Goal: Transaction & Acquisition: Purchase product/service

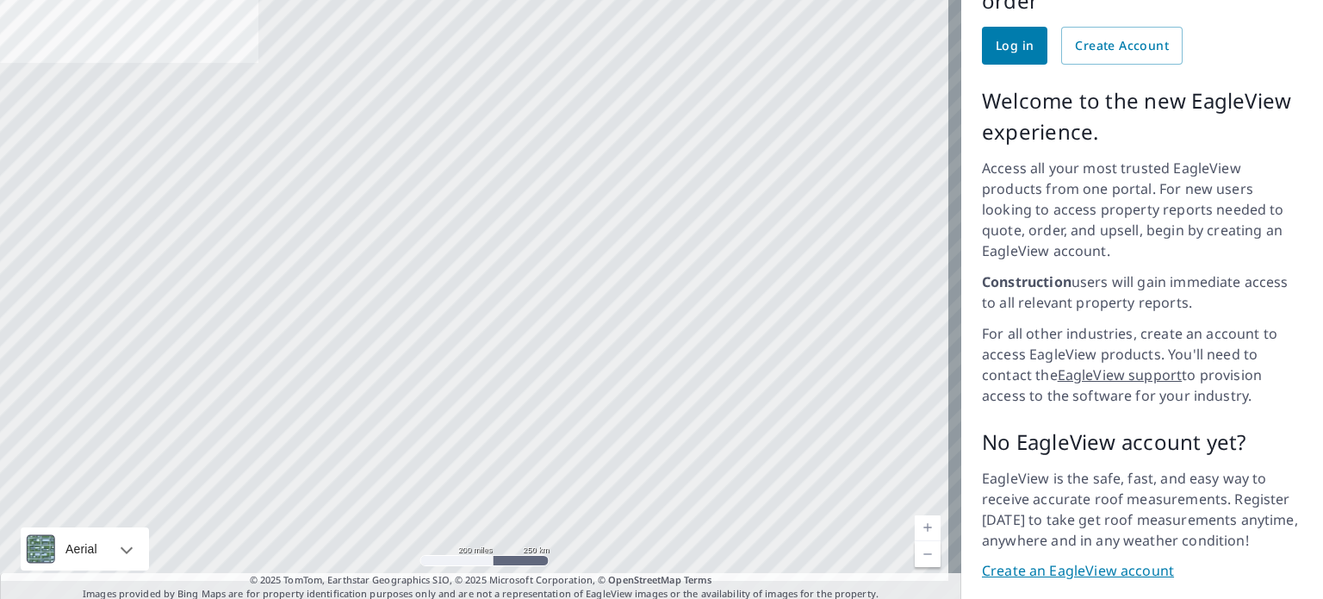
scroll to position [221, 0]
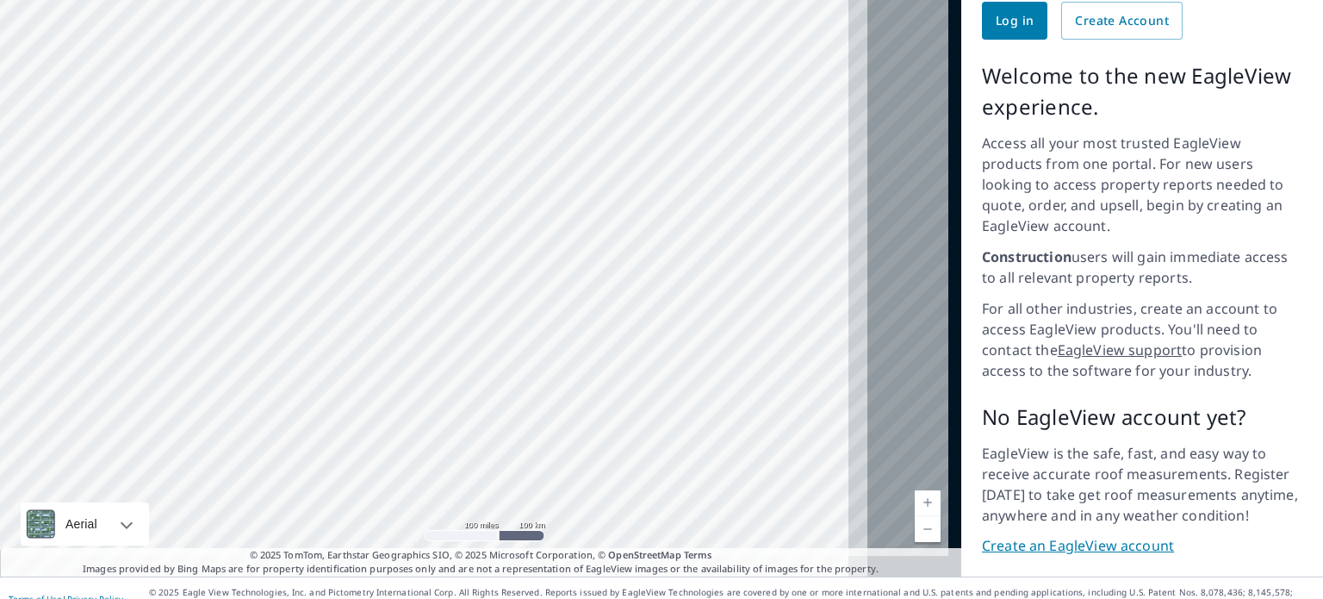
drag, startPoint x: 758, startPoint y: 179, endPoint x: 603, endPoint y: 292, distance: 191.7
click at [527, 299] on div at bounding box center [480, 242] width 961 height 667
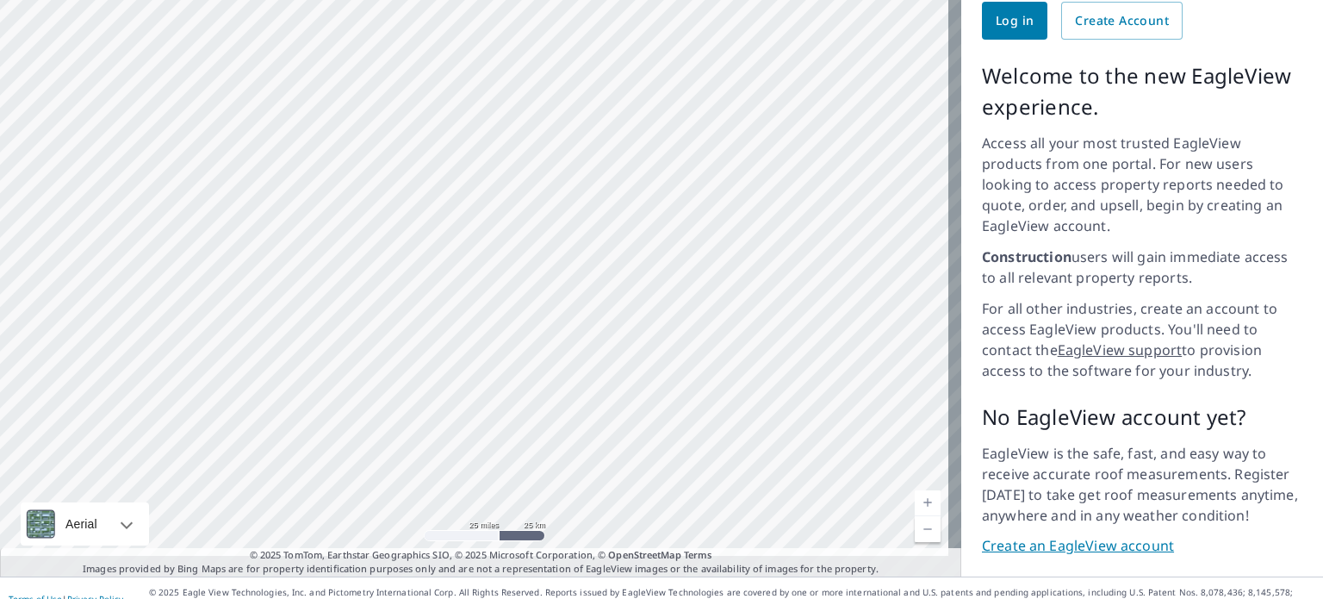
drag, startPoint x: 616, startPoint y: 413, endPoint x: 668, endPoint y: 406, distance: 53.1
click at [668, 406] on div at bounding box center [480, 242] width 961 height 667
drag, startPoint x: 617, startPoint y: 347, endPoint x: 639, endPoint y: 184, distance: 164.2
click at [643, 170] on div at bounding box center [480, 242] width 961 height 667
drag, startPoint x: 534, startPoint y: 208, endPoint x: 539, endPoint y: 390, distance: 182.6
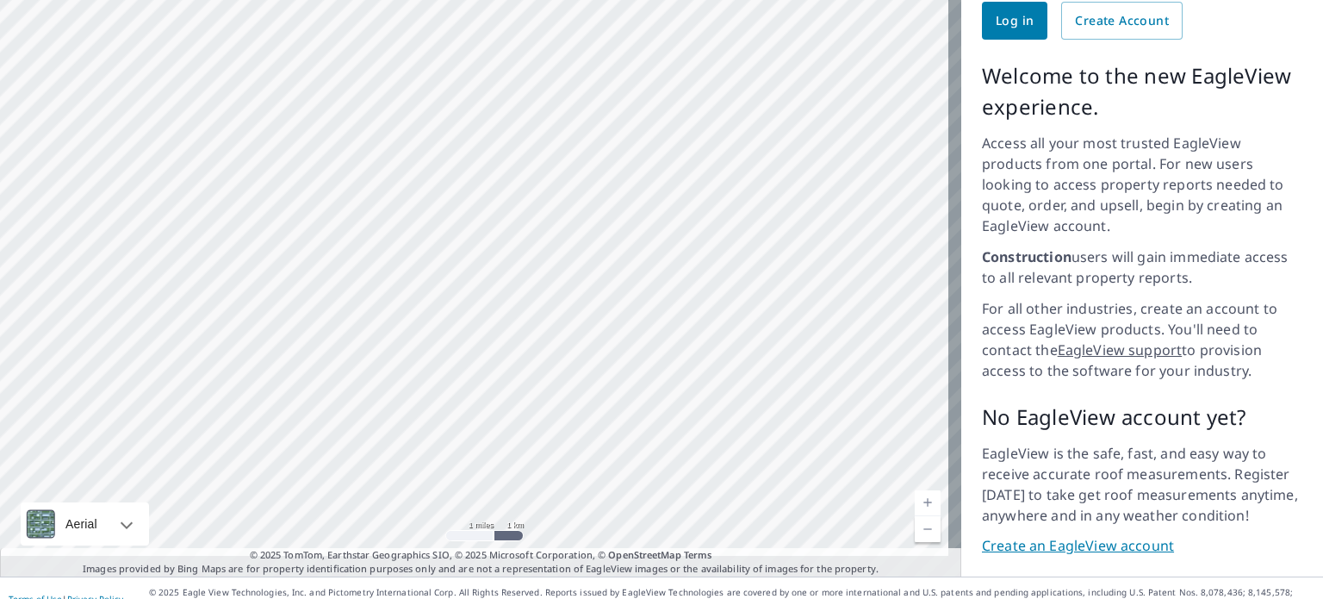
click at [539, 390] on div at bounding box center [480, 242] width 961 height 667
drag, startPoint x: 579, startPoint y: 223, endPoint x: 555, endPoint y: 316, distance: 96.1
click at [527, 369] on div at bounding box center [480, 242] width 961 height 667
drag, startPoint x: 564, startPoint y: 137, endPoint x: 502, endPoint y: 227, distance: 109.6
click at [493, 233] on div at bounding box center [480, 242] width 961 height 667
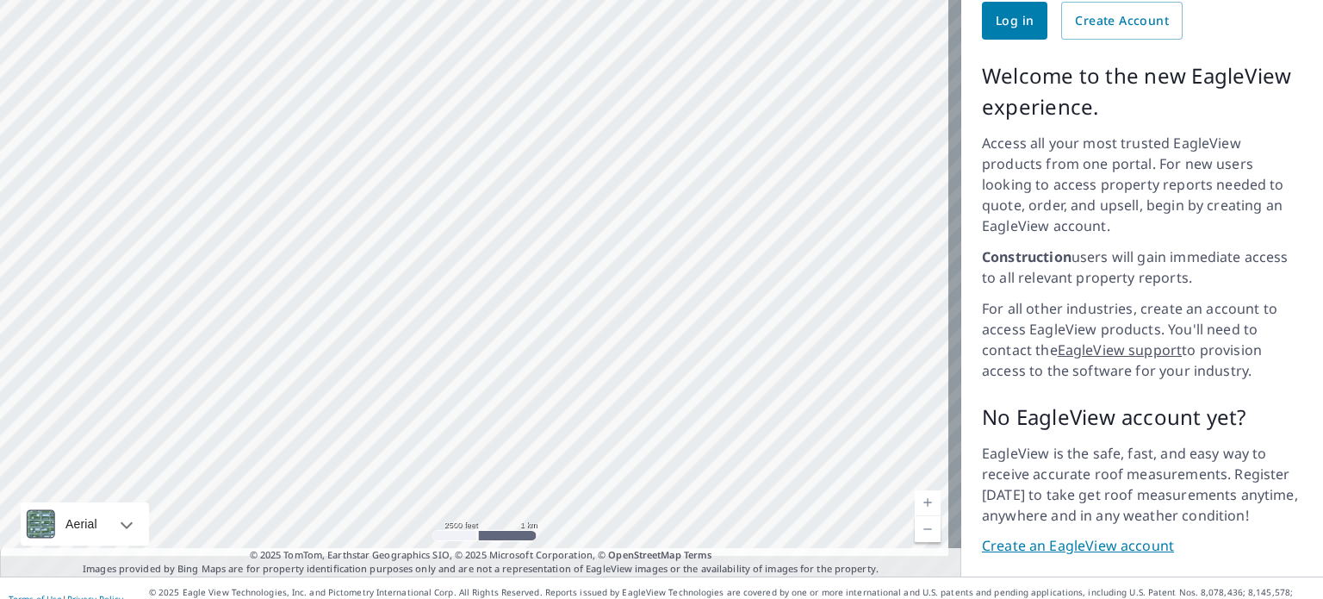
drag, startPoint x: 621, startPoint y: 199, endPoint x: 588, endPoint y: 350, distance: 155.1
click at [588, 350] on div at bounding box center [480, 242] width 961 height 667
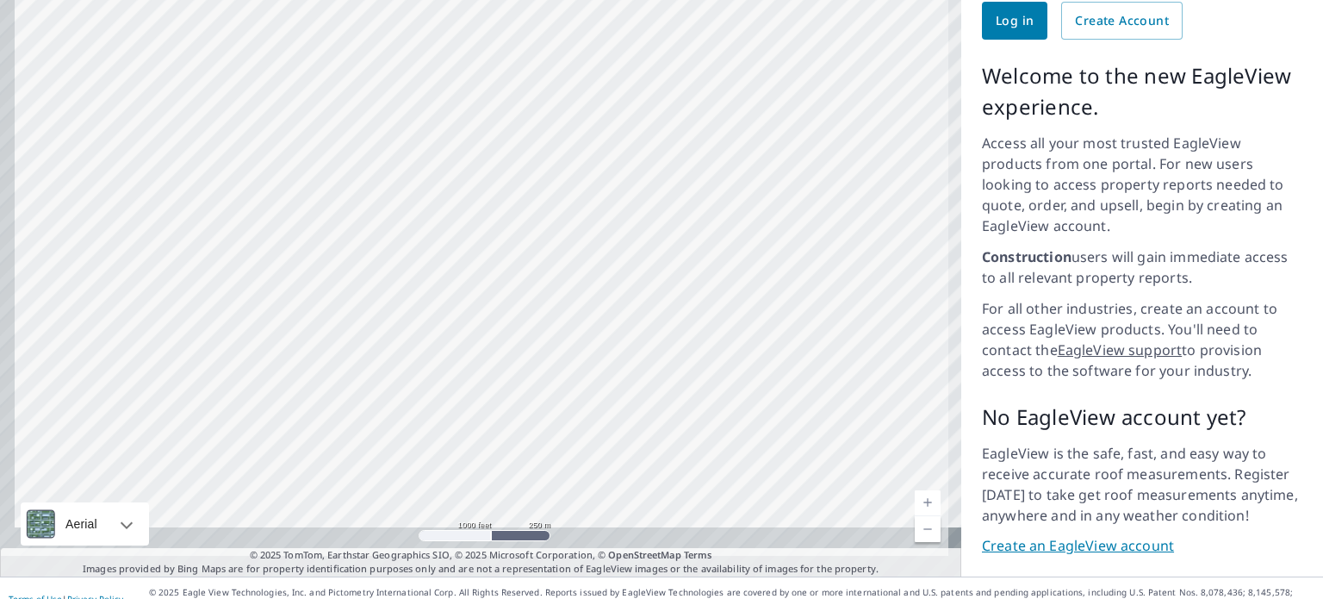
drag, startPoint x: 388, startPoint y: 209, endPoint x: 449, endPoint y: 129, distance: 100.8
click at [437, 75] on div at bounding box center [480, 242] width 961 height 667
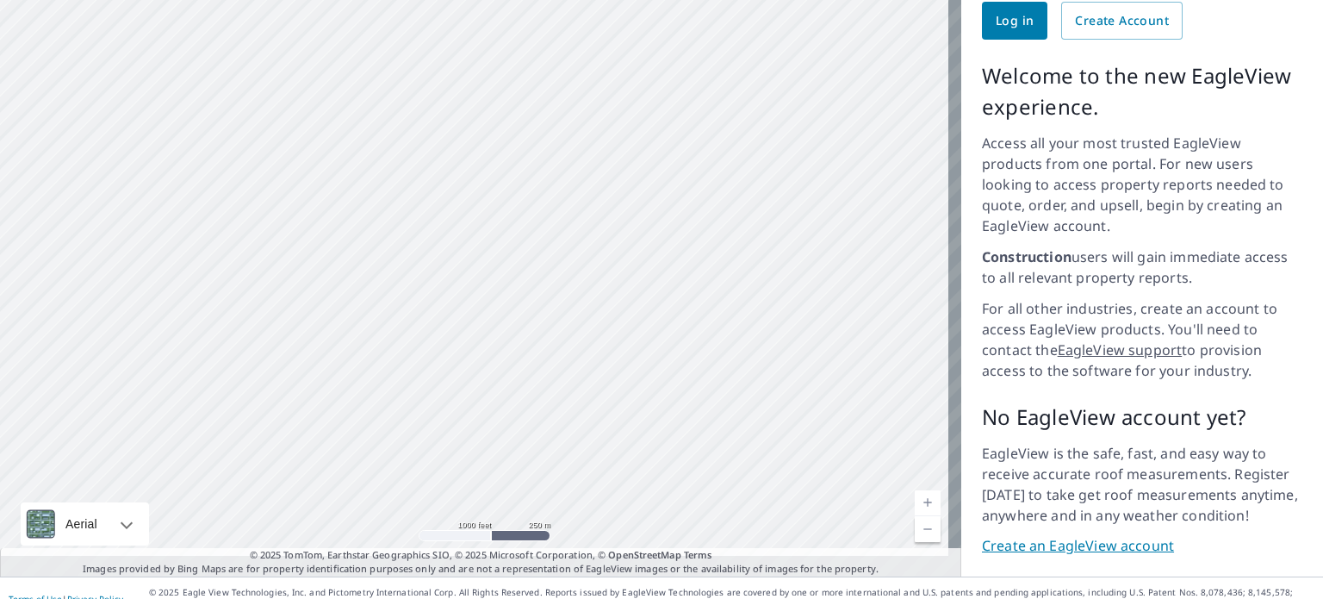
drag, startPoint x: 456, startPoint y: 285, endPoint x: 420, endPoint y: 215, distance: 78.2
click at [420, 215] on div at bounding box center [480, 242] width 961 height 667
drag, startPoint x: 428, startPoint y: 208, endPoint x: 429, endPoint y: 195, distance: 12.9
click at [429, 195] on div at bounding box center [480, 242] width 961 height 667
drag, startPoint x: 348, startPoint y: 211, endPoint x: 486, endPoint y: 94, distance: 180.8
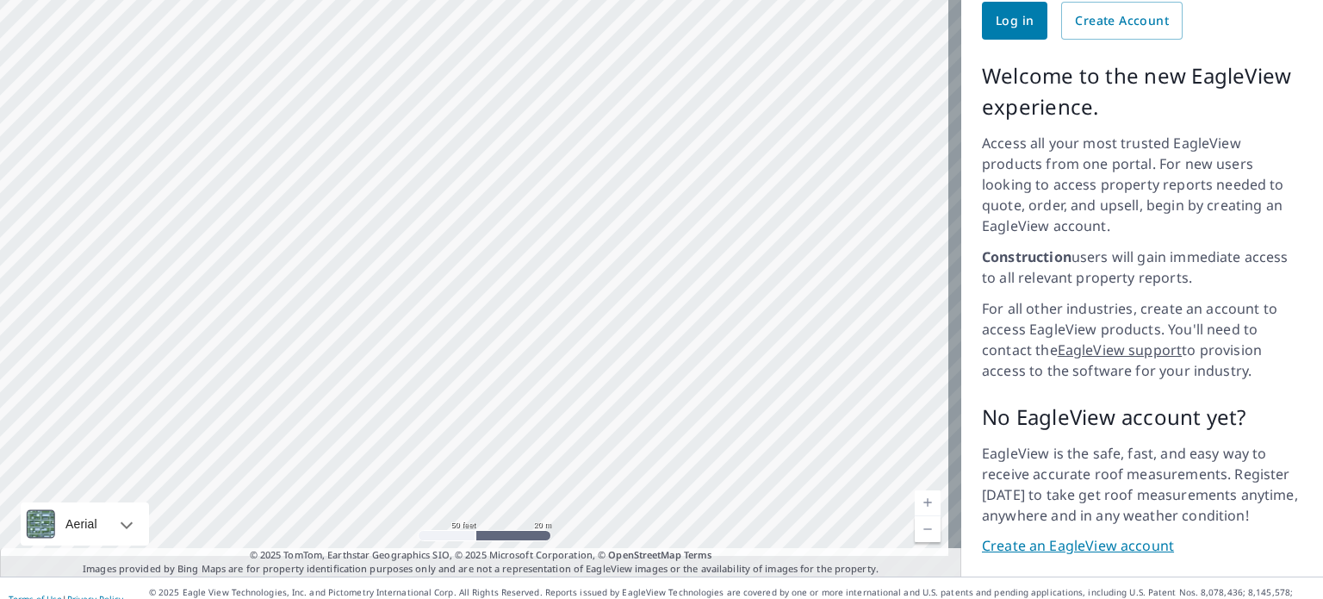
click at [486, 94] on div at bounding box center [480, 242] width 961 height 667
drag, startPoint x: 829, startPoint y: 103, endPoint x: 680, endPoint y: 298, distance: 245.1
click at [680, 298] on div at bounding box center [480, 242] width 961 height 667
drag, startPoint x: 756, startPoint y: 179, endPoint x: 464, endPoint y: 271, distance: 306.1
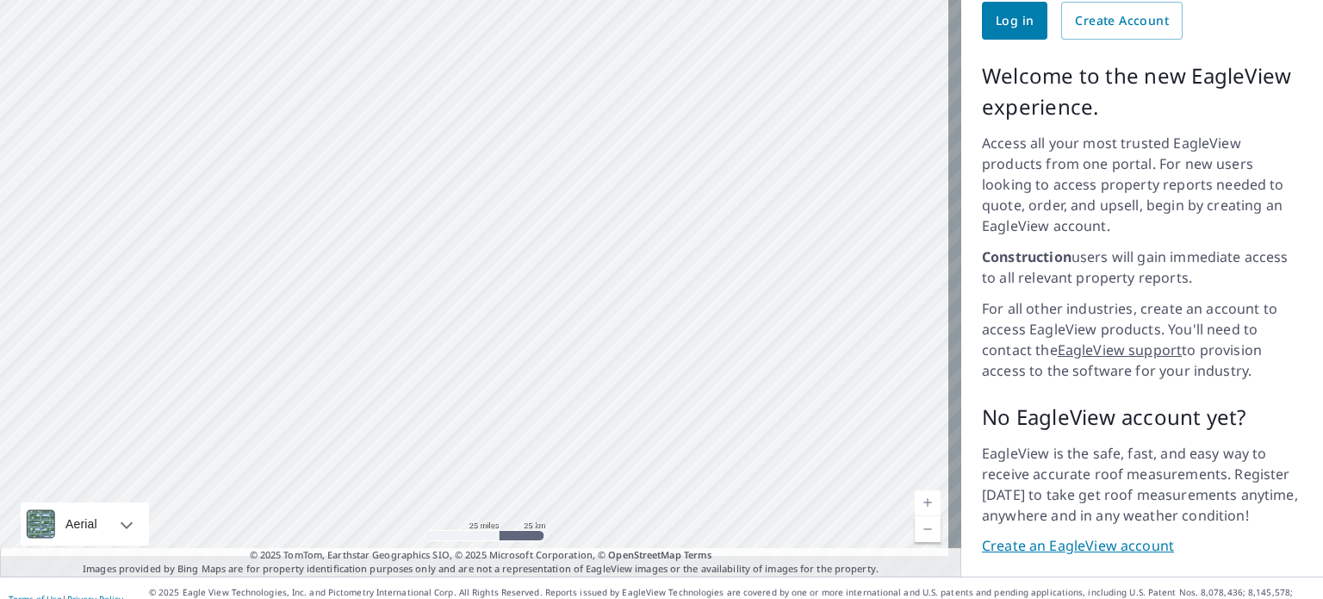
click at [464, 271] on div at bounding box center [480, 242] width 961 height 667
drag, startPoint x: 729, startPoint y: 25, endPoint x: 641, endPoint y: 299, distance: 287.6
click at [641, 299] on div at bounding box center [480, 242] width 961 height 667
drag, startPoint x: 514, startPoint y: 364, endPoint x: 393, endPoint y: 44, distance: 342.6
click at [389, 40] on div at bounding box center [480, 242] width 961 height 667
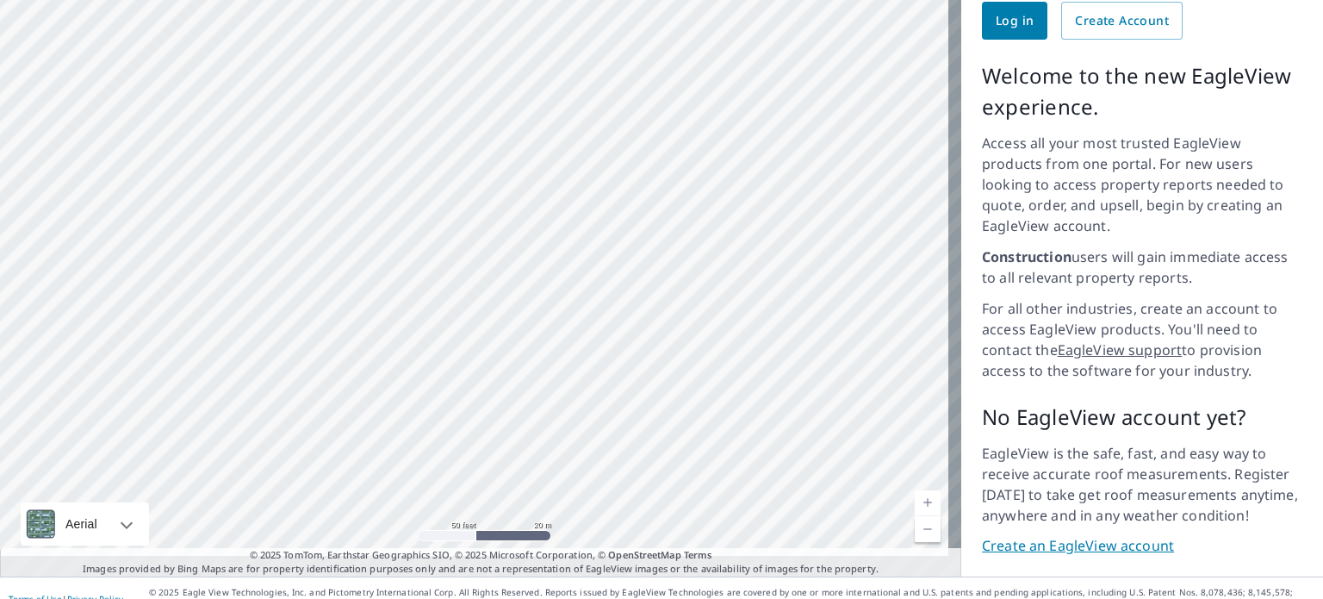
drag, startPoint x: 529, startPoint y: 209, endPoint x: 500, endPoint y: 108, distance: 105.5
click at [500, 108] on div at bounding box center [480, 242] width 961 height 667
click at [450, 249] on div at bounding box center [480, 242] width 961 height 667
